Goal: Information Seeking & Learning: Find specific fact

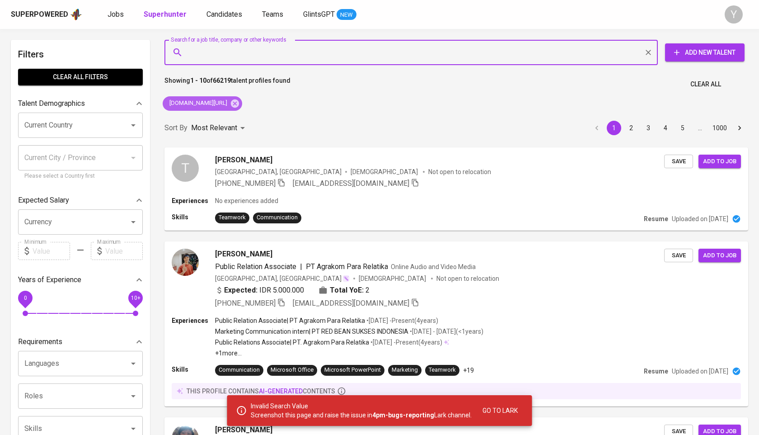
click at [239, 103] on icon at bounding box center [235, 103] width 8 height 8
click at [258, 47] on input "Search for a job title, company or other keywords" at bounding box center [414, 52] width 454 height 17
paste input "ridhwannaufal@icloud.com"
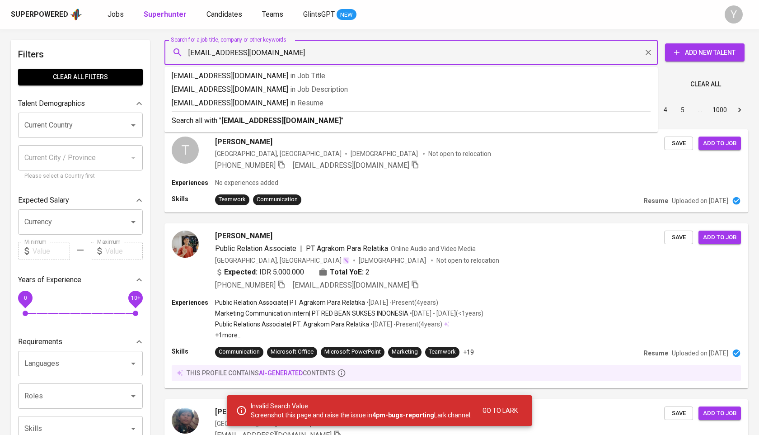
type input "ridhwannaufal@icloud.com"
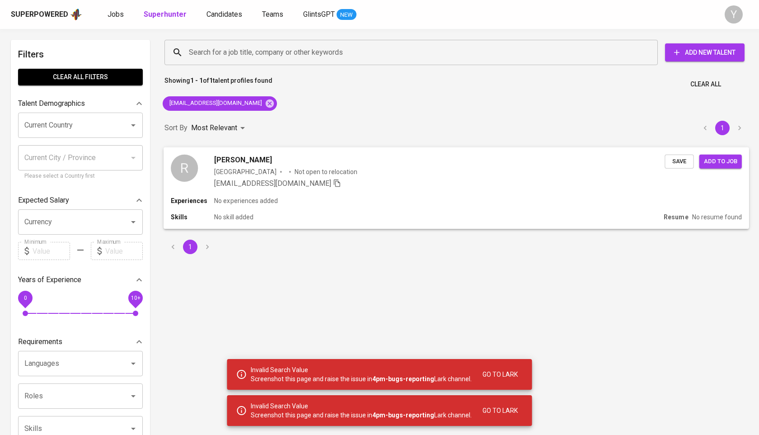
click at [233, 161] on span "Ridhwan Naufal Ferdiansyah" at bounding box center [242, 159] width 57 height 11
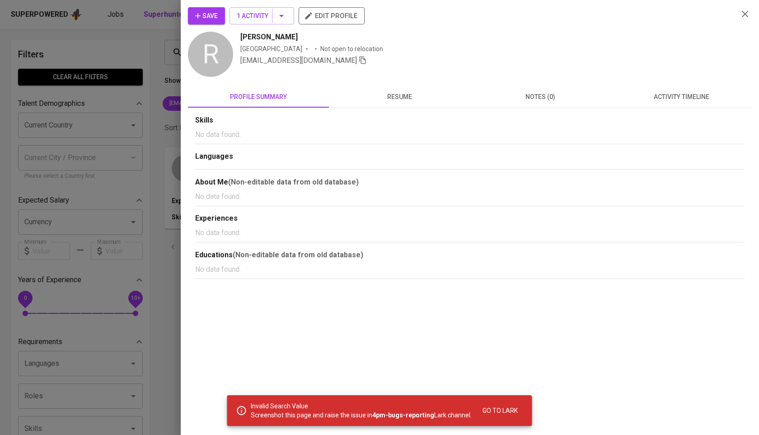
drag, startPoint x: 341, startPoint y: 39, endPoint x: 226, endPoint y: 39, distance: 114.8
click at [226, 39] on div "R Ridhwan Naufal Ferdiansyah Indonesia Not open to relocation ridhwannaufal@icl…" at bounding box center [459, 55] width 543 height 47
copy span "Ridhwan Naufal Ferdiansyah"
click at [161, 67] on div at bounding box center [379, 217] width 759 height 435
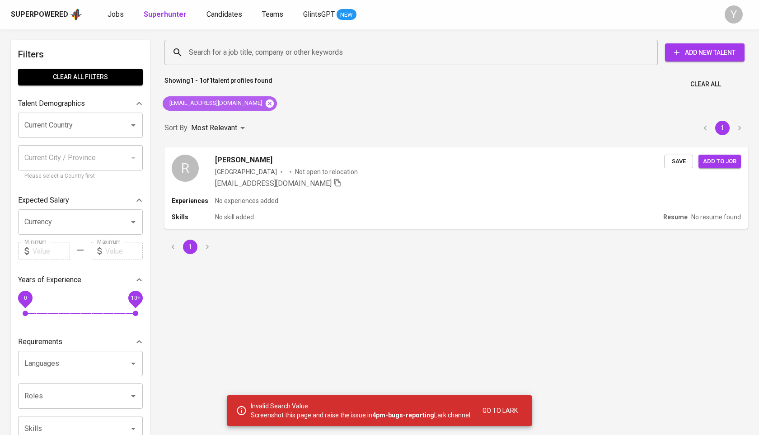
click at [266, 103] on icon at bounding box center [270, 103] width 8 height 8
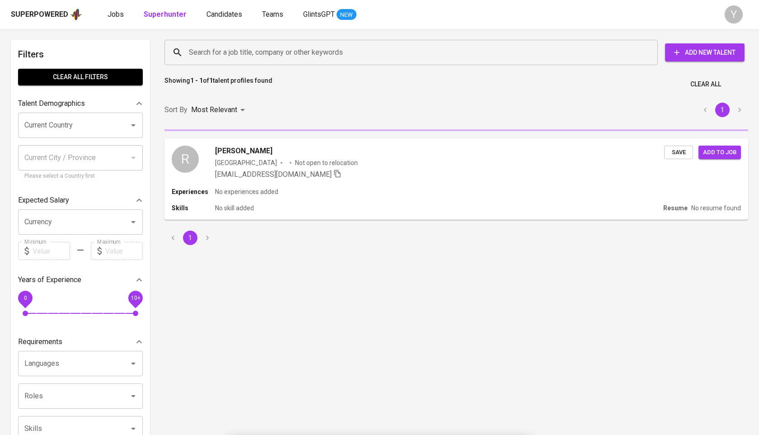
click at [245, 45] on input "Search for a job title, company or other keywords" at bounding box center [414, 52] width 454 height 17
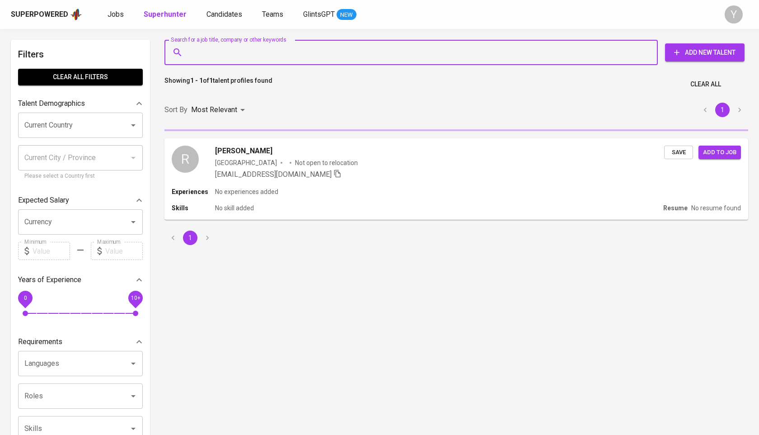
type input ":"
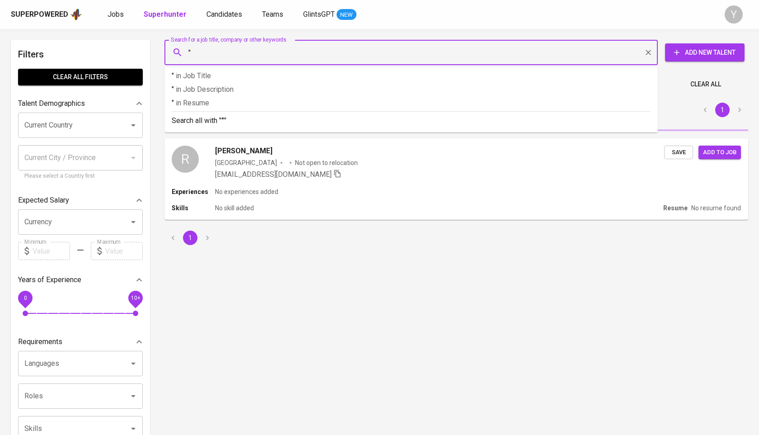
paste input "Ridhwan Naufal Ferdiansyah"
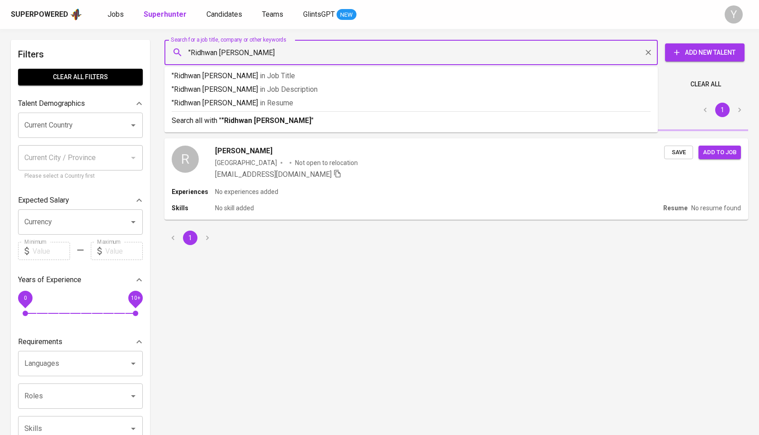
type input ""Ridhwan Naufal Ferdiansyah""
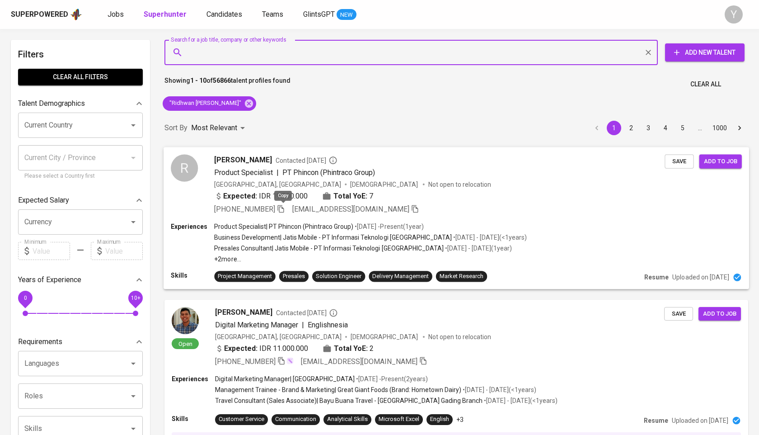
click at [283, 210] on icon "button" at bounding box center [281, 208] width 8 height 8
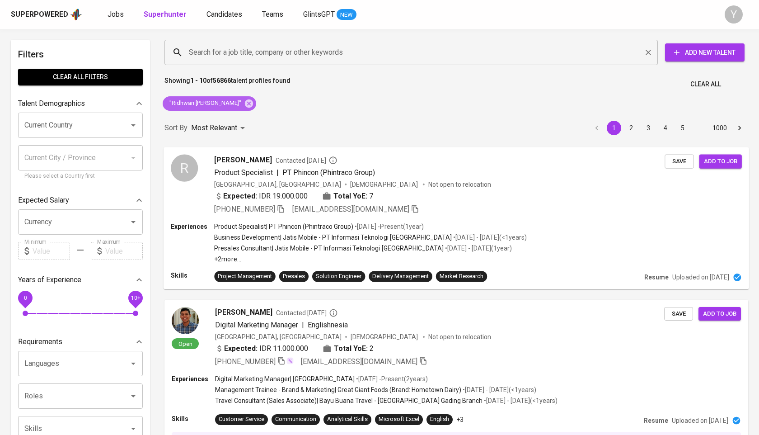
drag, startPoint x: 255, startPoint y: 106, endPoint x: 268, endPoint y: 51, distance: 56.0
click at [253, 106] on icon at bounding box center [249, 103] width 8 height 8
click at [268, 51] on input "Search for a job title, company or other keywords" at bounding box center [414, 52] width 454 height 17
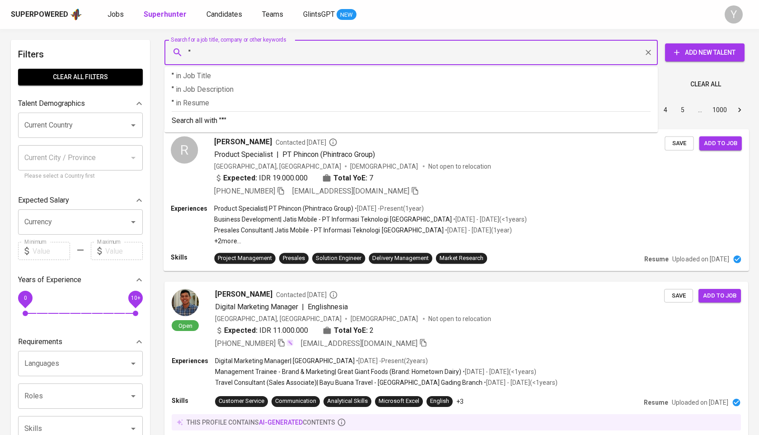
paste input "IRMA OKTAVIANA"
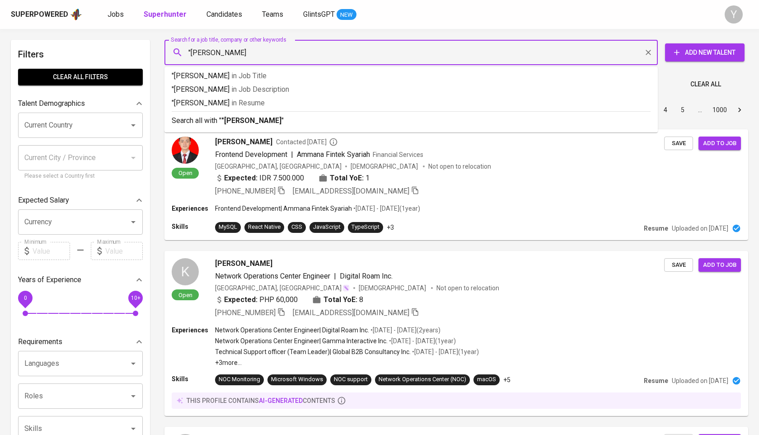
type input ""[PERSON_NAME]""
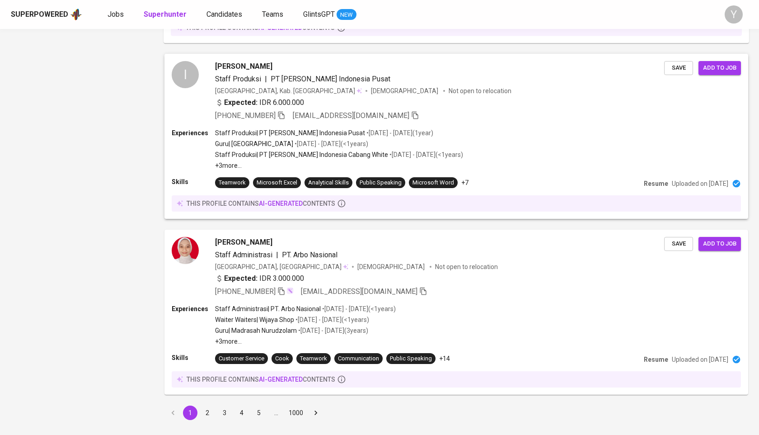
scroll to position [1202, 0]
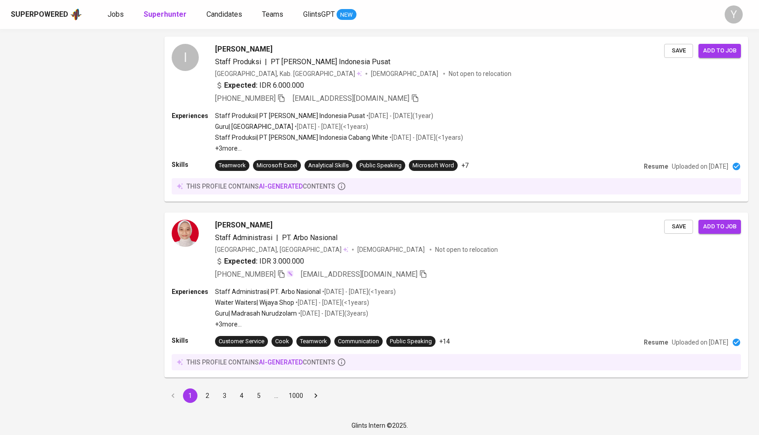
drag, startPoint x: 207, startPoint y: 397, endPoint x: 197, endPoint y: 165, distance: 232.5
click at [207, 397] on button "2" at bounding box center [207, 395] width 14 height 14
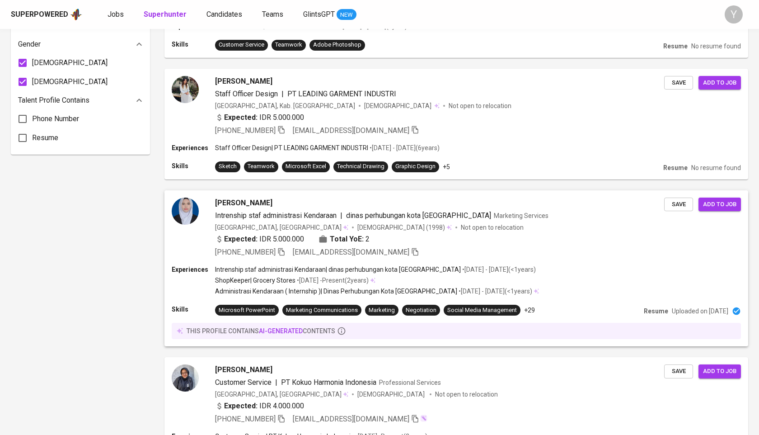
scroll to position [870, 0]
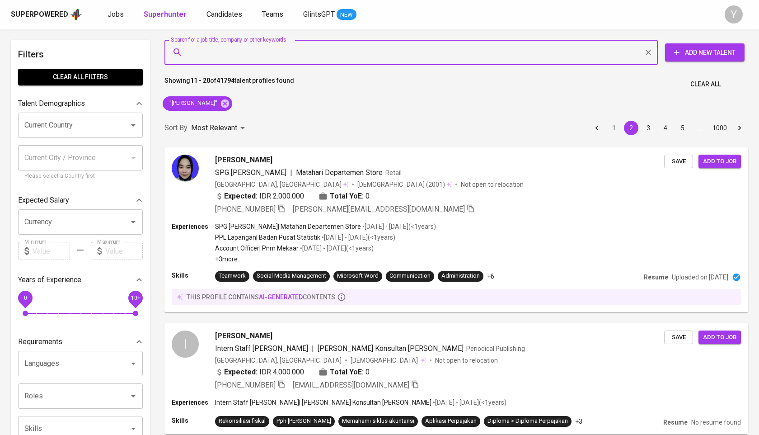
click at [297, 58] on input "Search for a job title, company or other keywords" at bounding box center [414, 52] width 454 height 17
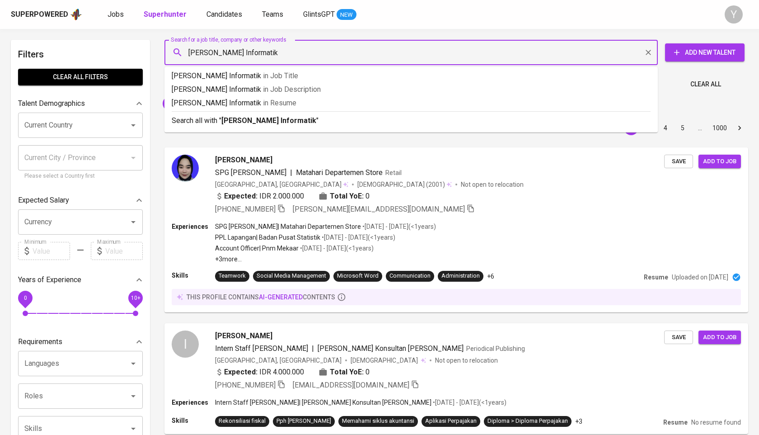
type input "[PERSON_NAME] Informatika"
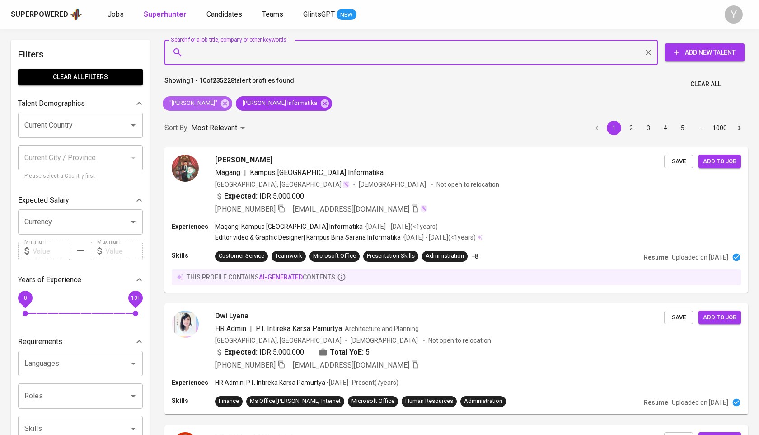
click at [222, 102] on span ""[PERSON_NAME]"" at bounding box center [193, 103] width 60 height 9
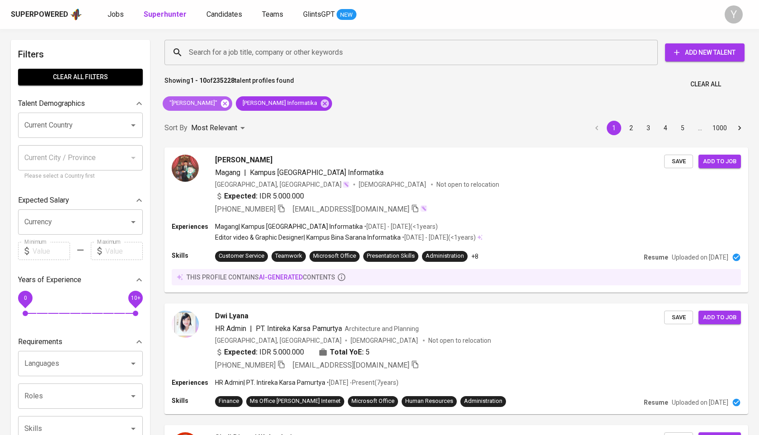
click at [227, 102] on icon at bounding box center [225, 104] width 10 height 10
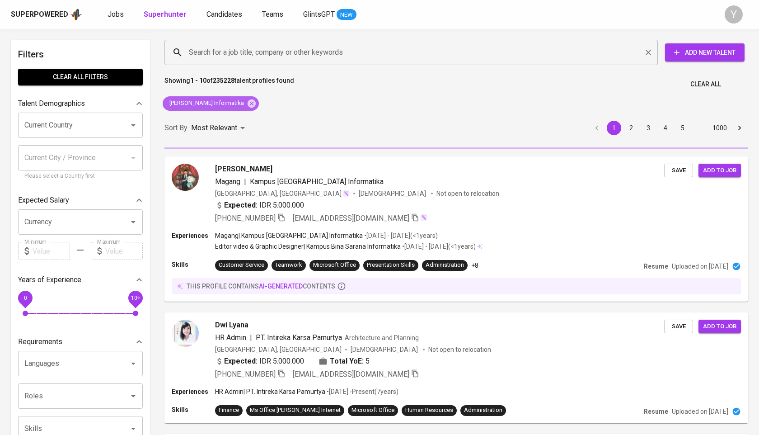
click at [248, 104] on icon at bounding box center [252, 103] width 8 height 8
click at [236, 59] on input "Search for a job title, company or other keywords" at bounding box center [414, 52] width 454 height 17
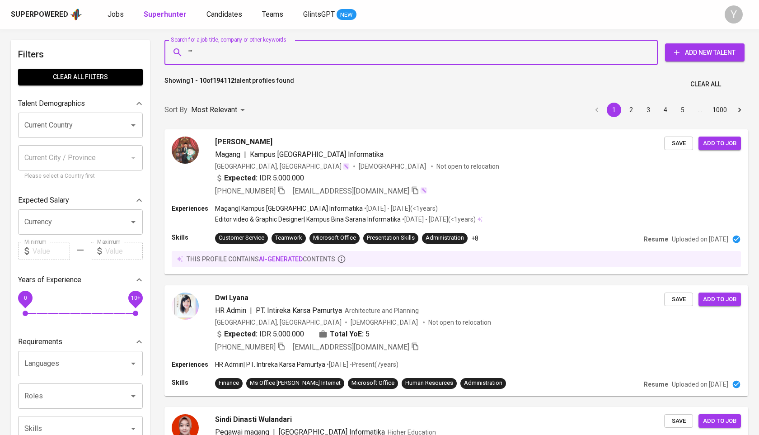
paste input "[PERSON_NAME]"
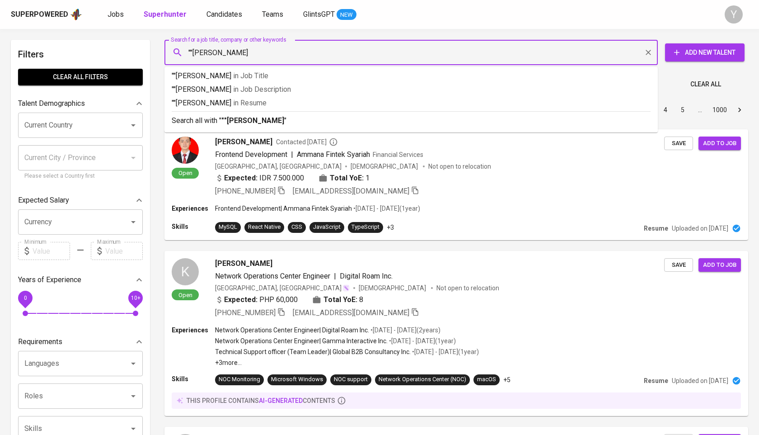
type input """[PERSON_NAME]""
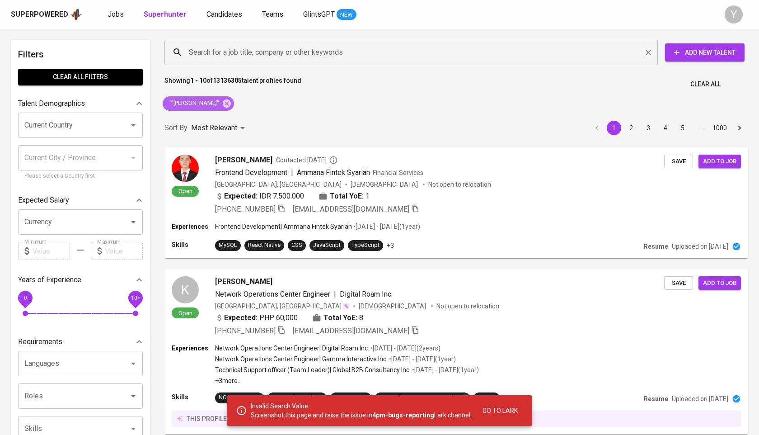
drag, startPoint x: 229, startPoint y: 100, endPoint x: 249, endPoint y: 56, distance: 49.1
click at [229, 100] on icon at bounding box center [227, 103] width 8 height 8
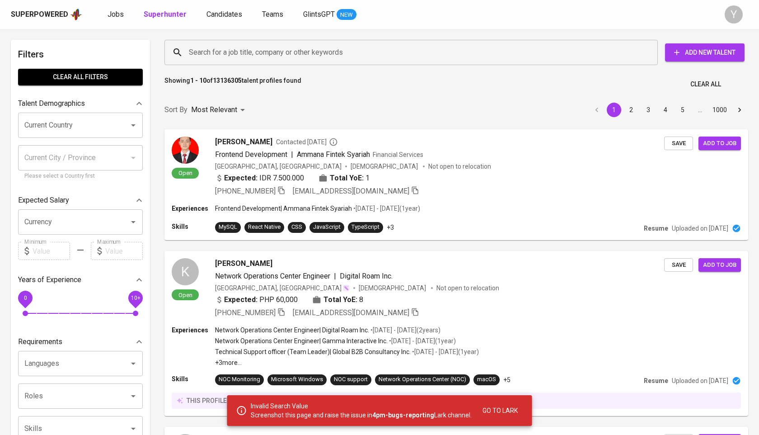
click at [249, 56] on input "Search for a job title, company or other keywords" at bounding box center [414, 52] width 454 height 17
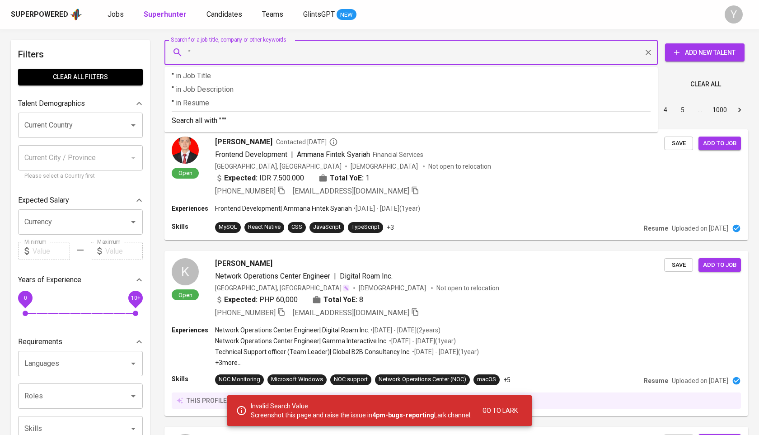
paste input "[PERSON_NAME]"
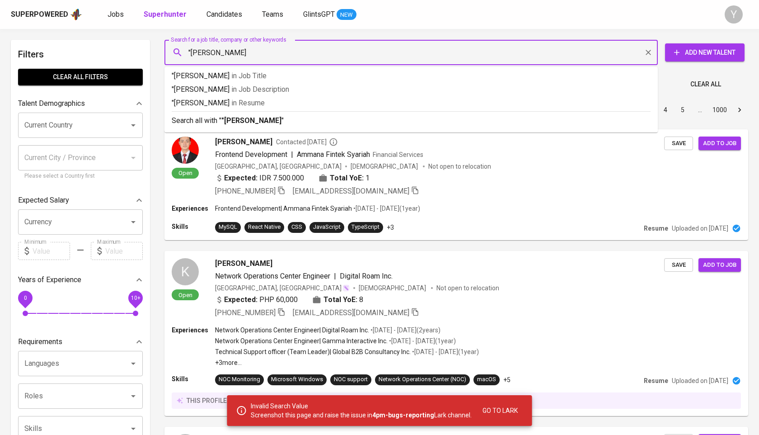
type input ""Berliana Casmita""
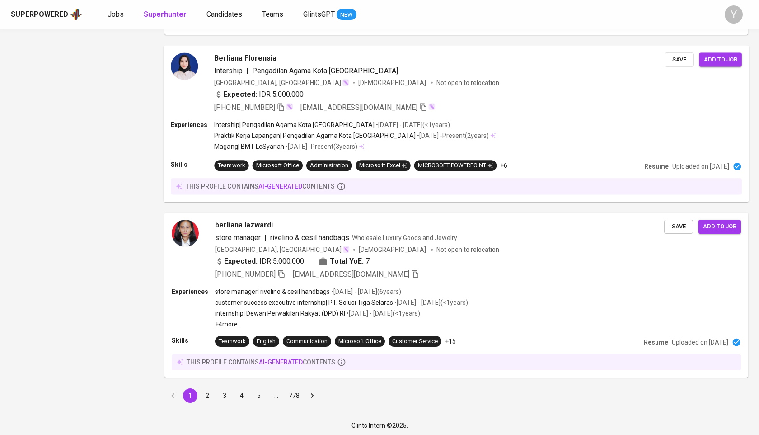
scroll to position [295, 0]
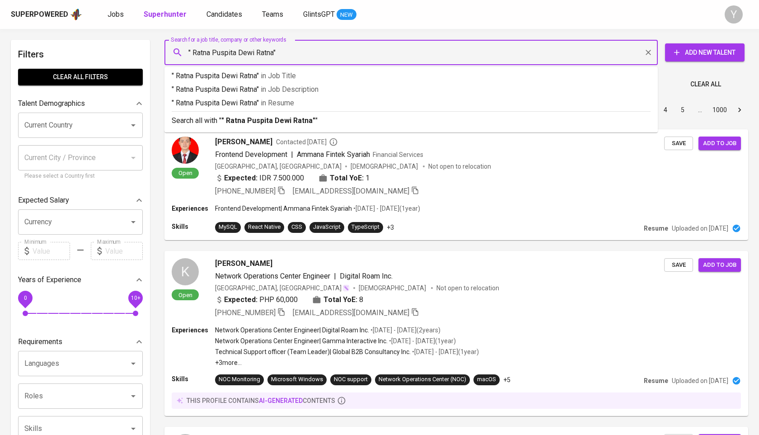
click at [193, 56] on input "" Ratna Puspita Dewi Ratna"" at bounding box center [414, 52] width 454 height 17
type input ""Ratna Puspita Dewi Ratna""
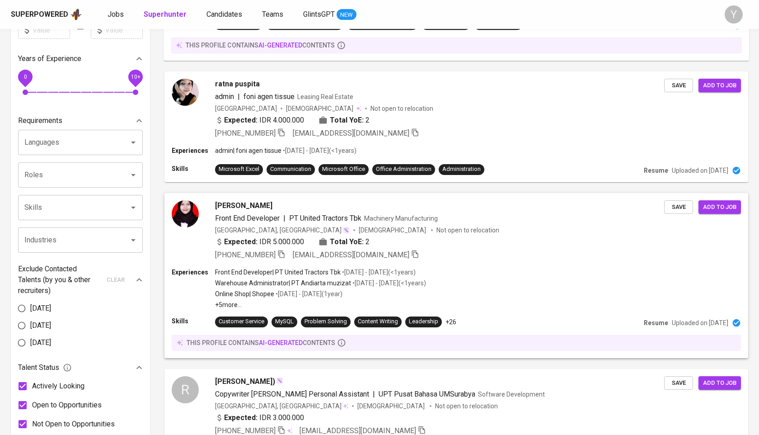
scroll to position [206, 0]
